Goal: Task Accomplishment & Management: Manage account settings

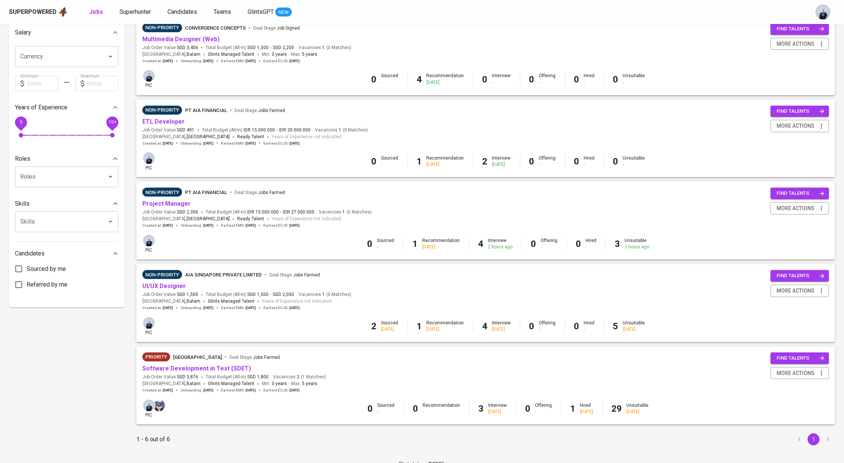
scroll to position [188, 0]
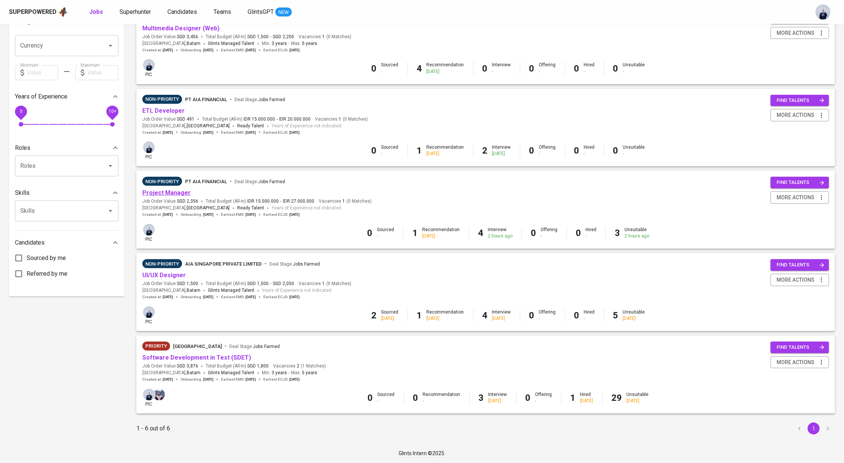
click at [161, 193] on link "Project Manager" at bounding box center [166, 192] width 48 height 7
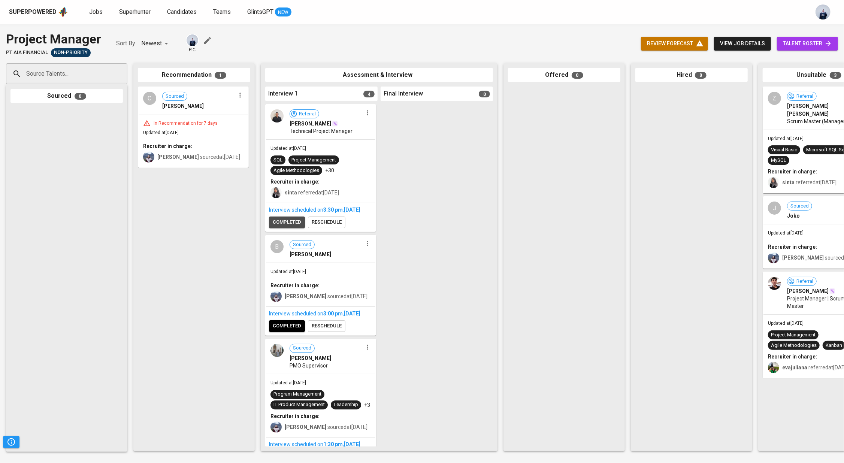
click at [280, 227] on span "completed" at bounding box center [287, 222] width 28 height 9
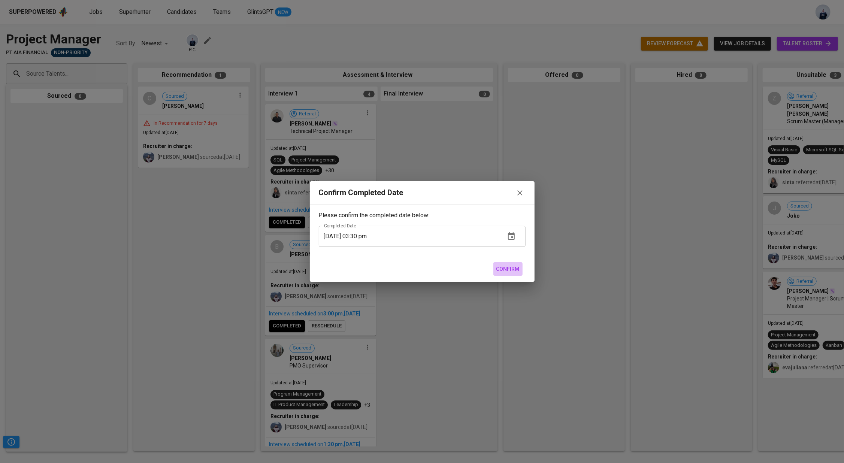
click at [509, 269] on span "Confirm" at bounding box center [507, 269] width 23 height 9
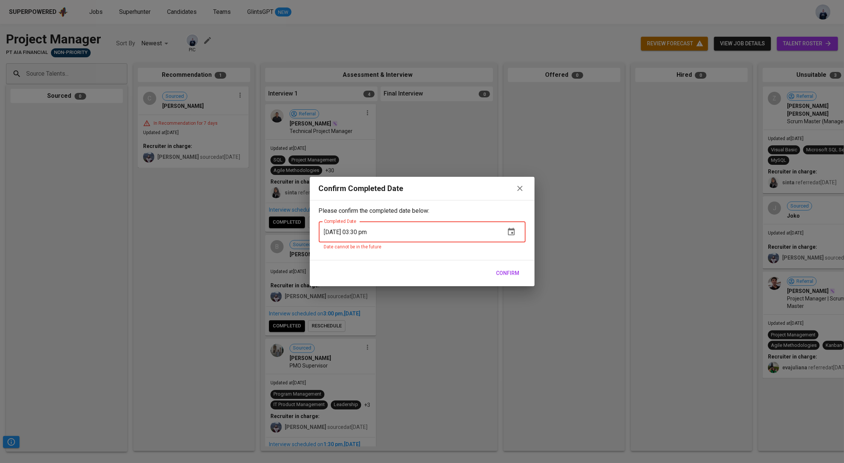
click at [518, 190] on icon "button" at bounding box center [519, 188] width 5 height 5
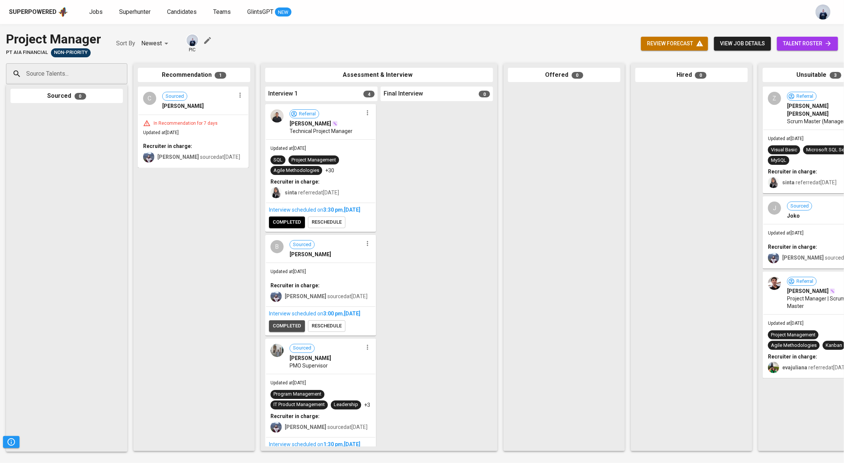
click at [282, 330] on span "completed" at bounding box center [287, 326] width 28 height 9
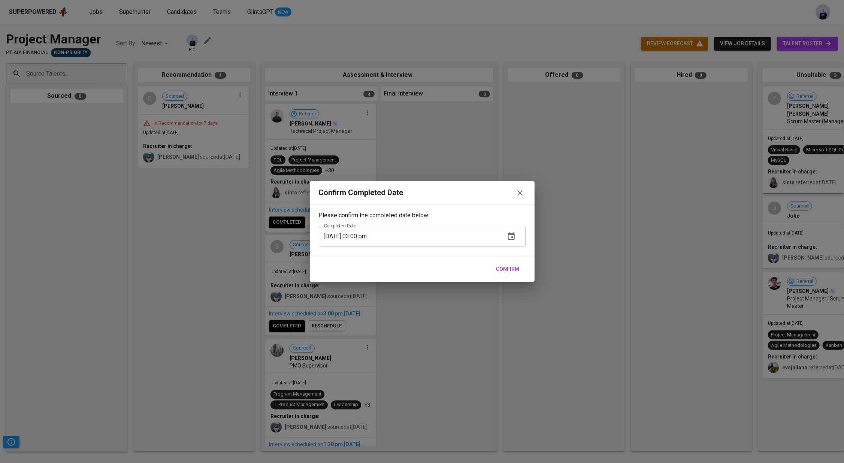
click at [510, 273] on span "Confirm" at bounding box center [507, 269] width 23 height 9
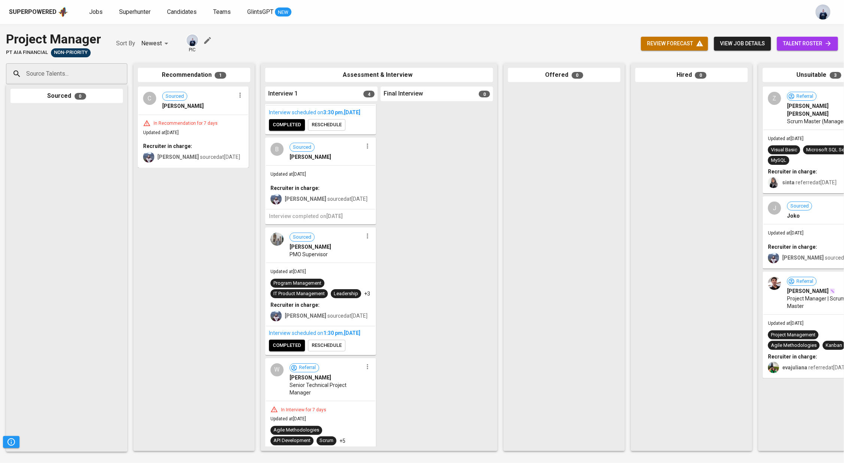
scroll to position [98, 0]
click at [292, 349] on span "completed" at bounding box center [287, 345] width 28 height 9
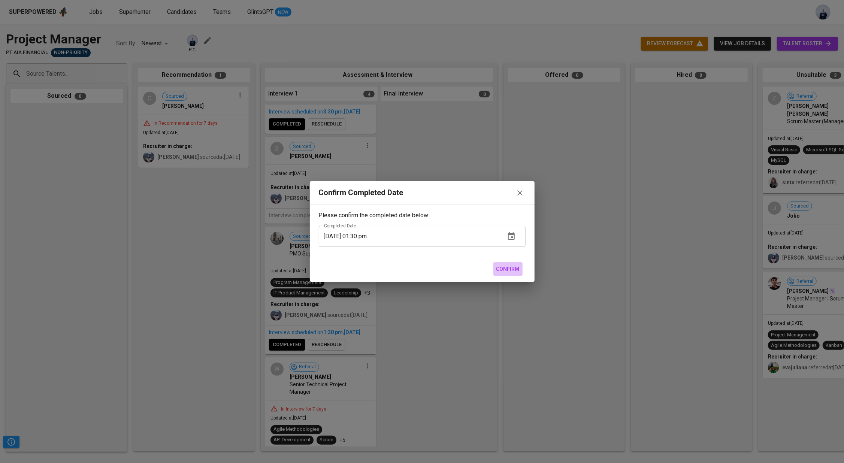
click at [508, 266] on span "Confirm" at bounding box center [507, 269] width 23 height 9
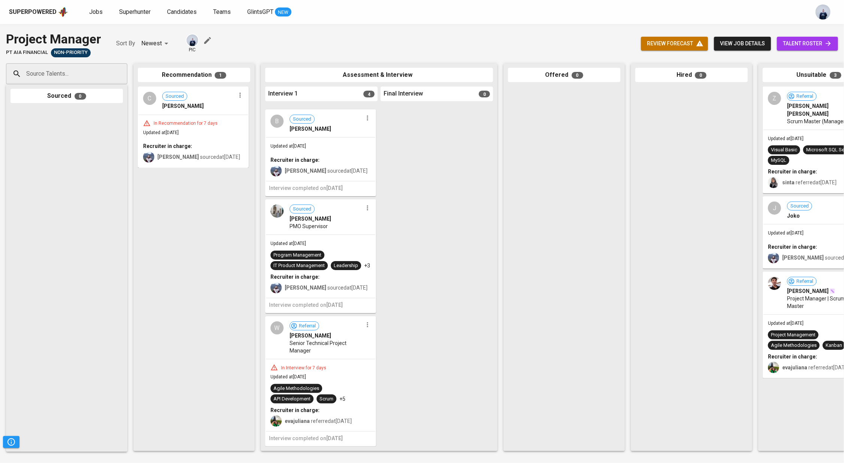
scroll to position [7, 0]
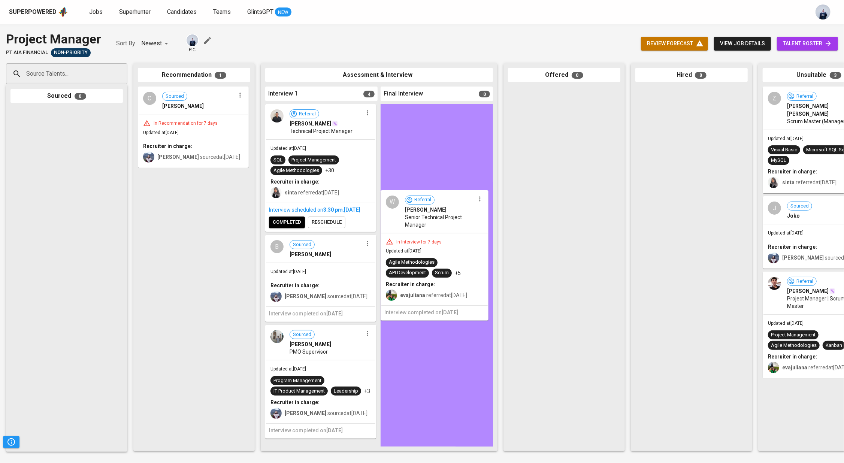
drag, startPoint x: 321, startPoint y: 355, endPoint x: 439, endPoint y: 224, distance: 176.1
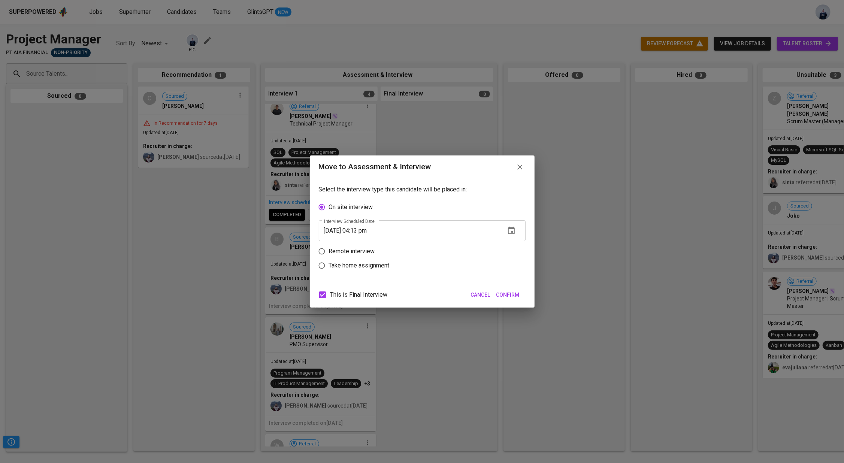
click at [364, 253] on p "Remote interview" at bounding box center [352, 251] width 46 height 9
click at [329, 253] on input "Remote interview" at bounding box center [322, 251] width 14 height 14
radio input "true"
click at [515, 245] on icon "button" at bounding box center [511, 245] width 9 height 9
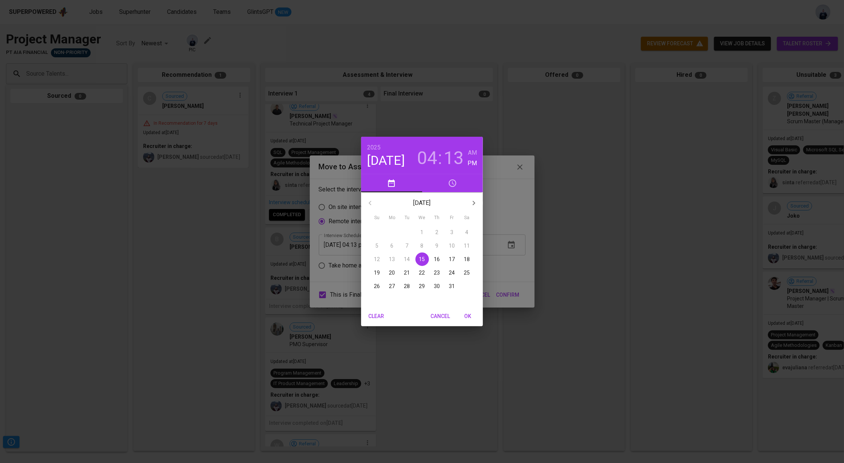
click at [449, 261] on p "17" at bounding box center [452, 259] width 6 height 7
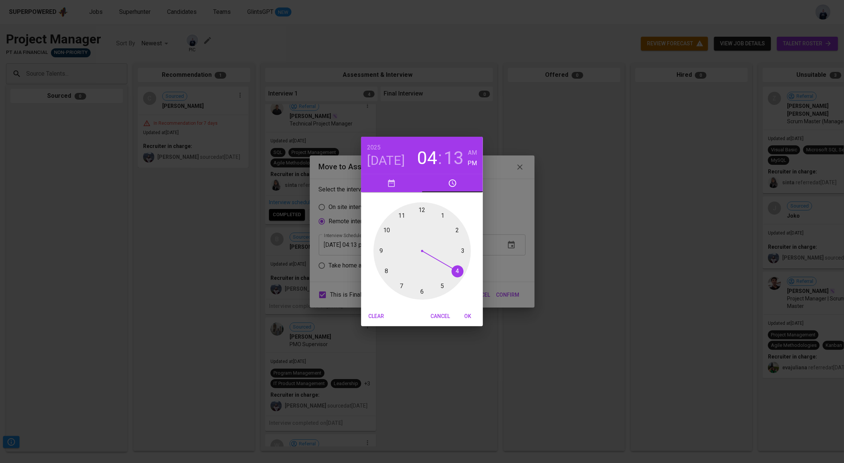
click at [381, 253] on div at bounding box center [422, 250] width 97 height 97
click at [421, 212] on div at bounding box center [422, 250] width 97 height 97
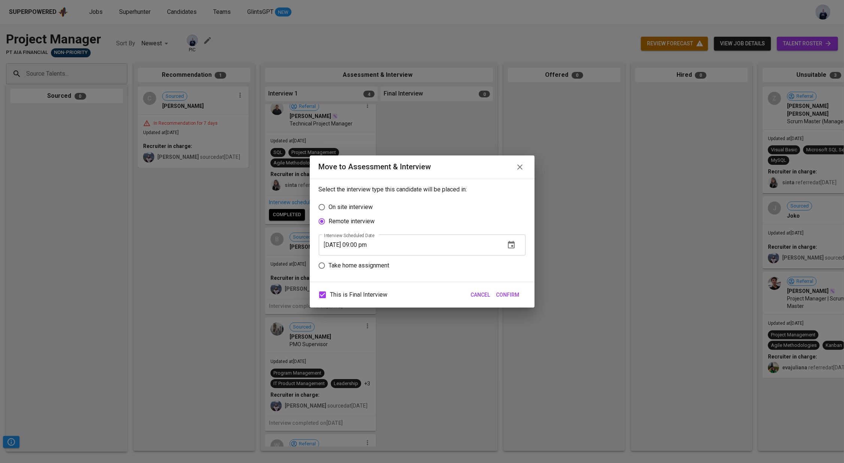
click at [376, 247] on input "[DATE] 09:00 pm" at bounding box center [409, 245] width 181 height 21
click at [449, 239] on input "[DATE] 09:00 am" at bounding box center [409, 245] width 181 height 21
type input "[DATE] 09:00 am"
click at [506, 293] on span "Confirm" at bounding box center [507, 294] width 23 height 9
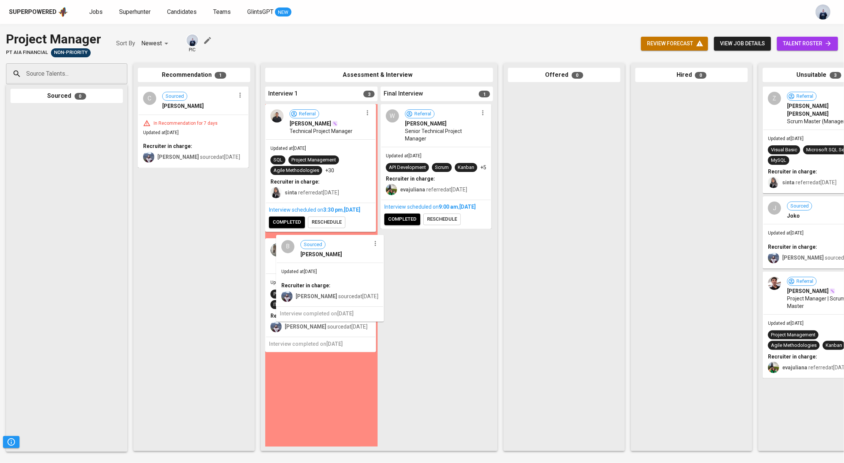
scroll to position [0, 0]
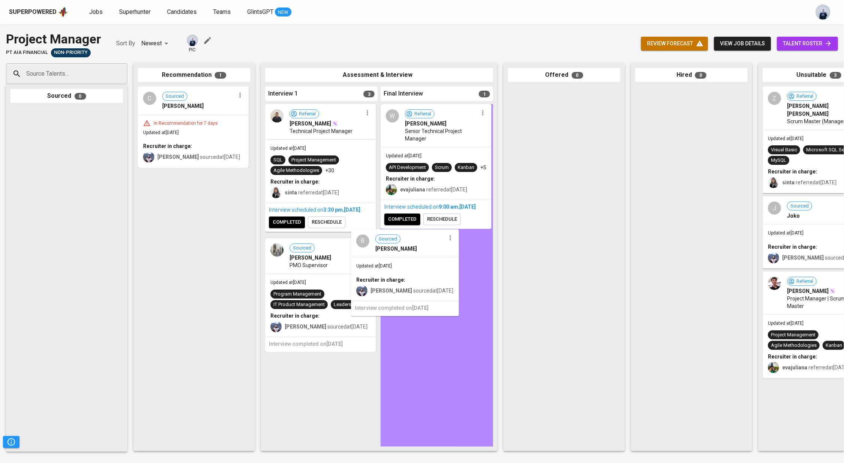
drag, startPoint x: 325, startPoint y: 279, endPoint x: 419, endPoint y: 272, distance: 94.6
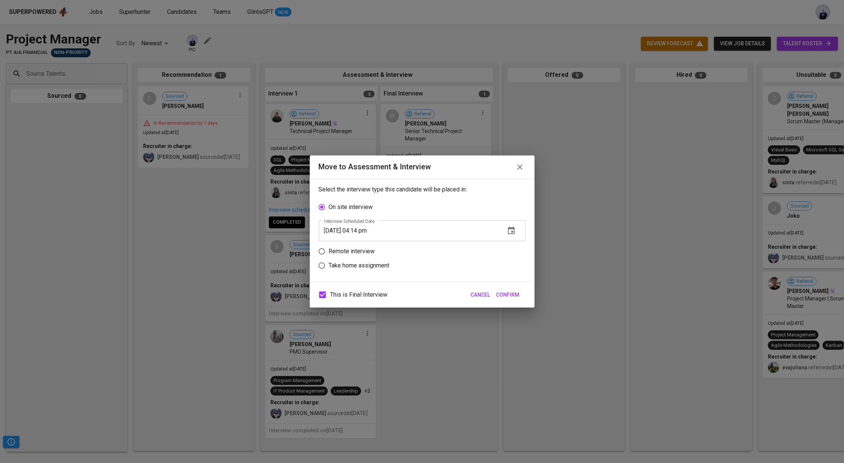
click at [367, 255] on p "Remote interview" at bounding box center [352, 251] width 46 height 9
click at [329, 255] on input "Remote interview" at bounding box center [322, 251] width 14 height 14
radio input "true"
click at [511, 247] on icon "button" at bounding box center [511, 245] width 9 height 9
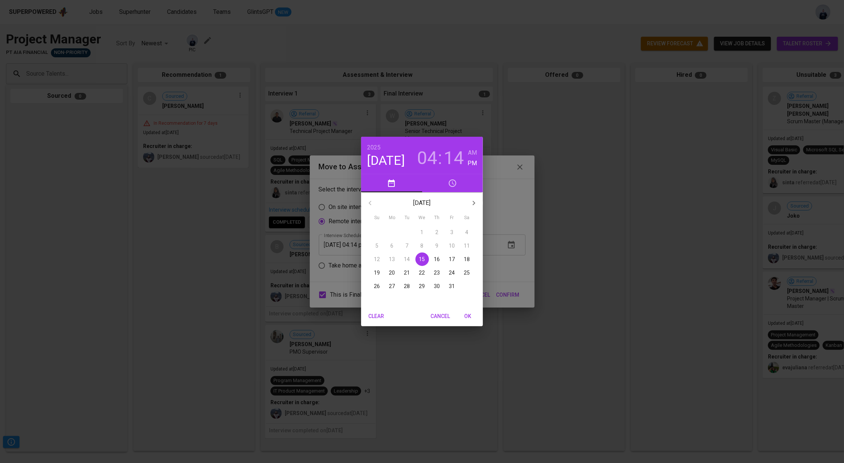
click at [449, 260] on span "17" at bounding box center [452, 259] width 13 height 7
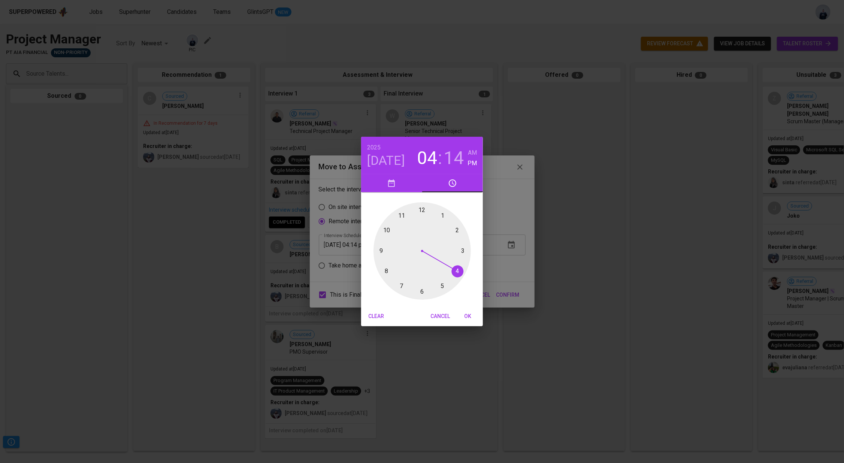
click at [457, 230] on div at bounding box center [422, 250] width 97 height 97
click at [422, 212] on div at bounding box center [422, 250] width 97 height 97
type input "[DATE] 02:00 pm"
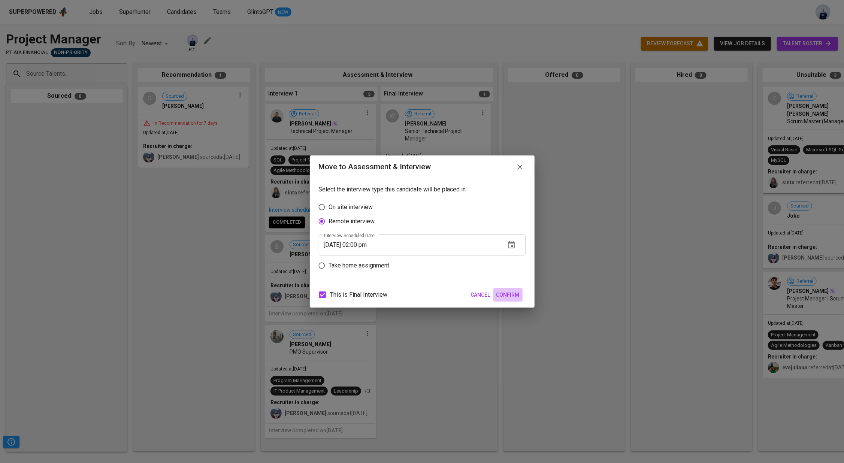
click at [514, 291] on span "Confirm" at bounding box center [507, 294] width 23 height 9
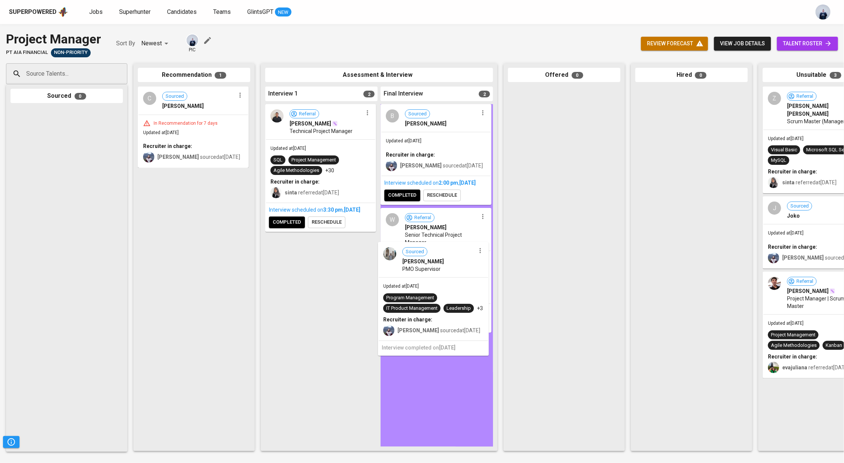
drag, startPoint x: 316, startPoint y: 272, endPoint x: 437, endPoint y: 272, distance: 121.0
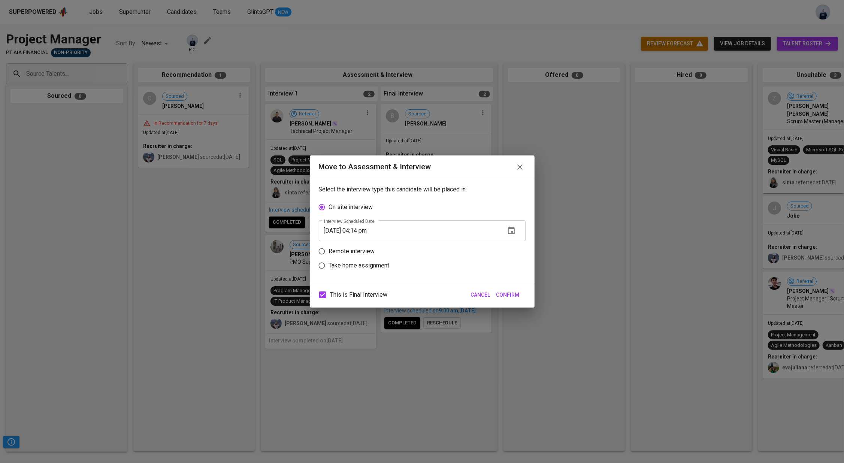
click at [365, 250] on p "Remote interview" at bounding box center [352, 251] width 46 height 9
click at [329, 250] on input "Remote interview" at bounding box center [322, 251] width 14 height 14
radio input "true"
click at [510, 250] on button "button" at bounding box center [511, 245] width 18 height 18
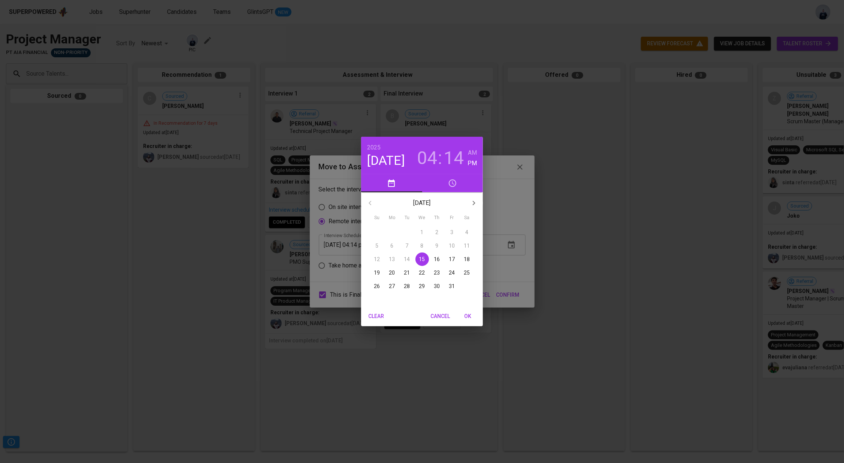
click at [438, 258] on p "16" at bounding box center [437, 259] width 6 height 7
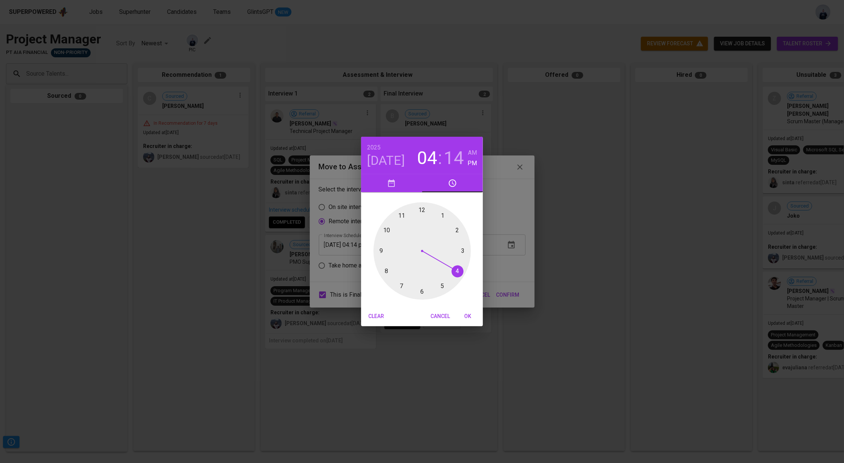
click at [462, 249] on div at bounding box center [422, 250] width 97 height 97
click at [421, 211] on div at bounding box center [422, 250] width 97 height 97
type input "[DATE] 03:00 pm"
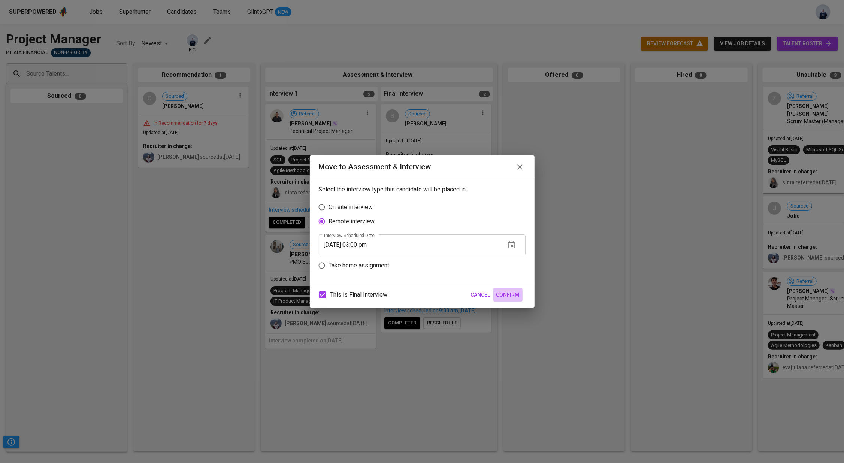
click at [510, 295] on span "Confirm" at bounding box center [507, 294] width 23 height 9
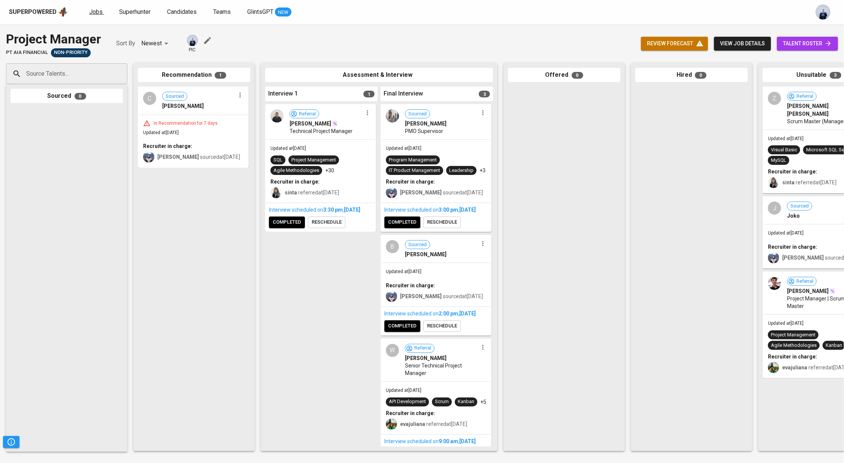
click at [95, 15] on span "Jobs" at bounding box center [95, 11] width 13 height 7
